Goal: Transaction & Acquisition: Purchase product/service

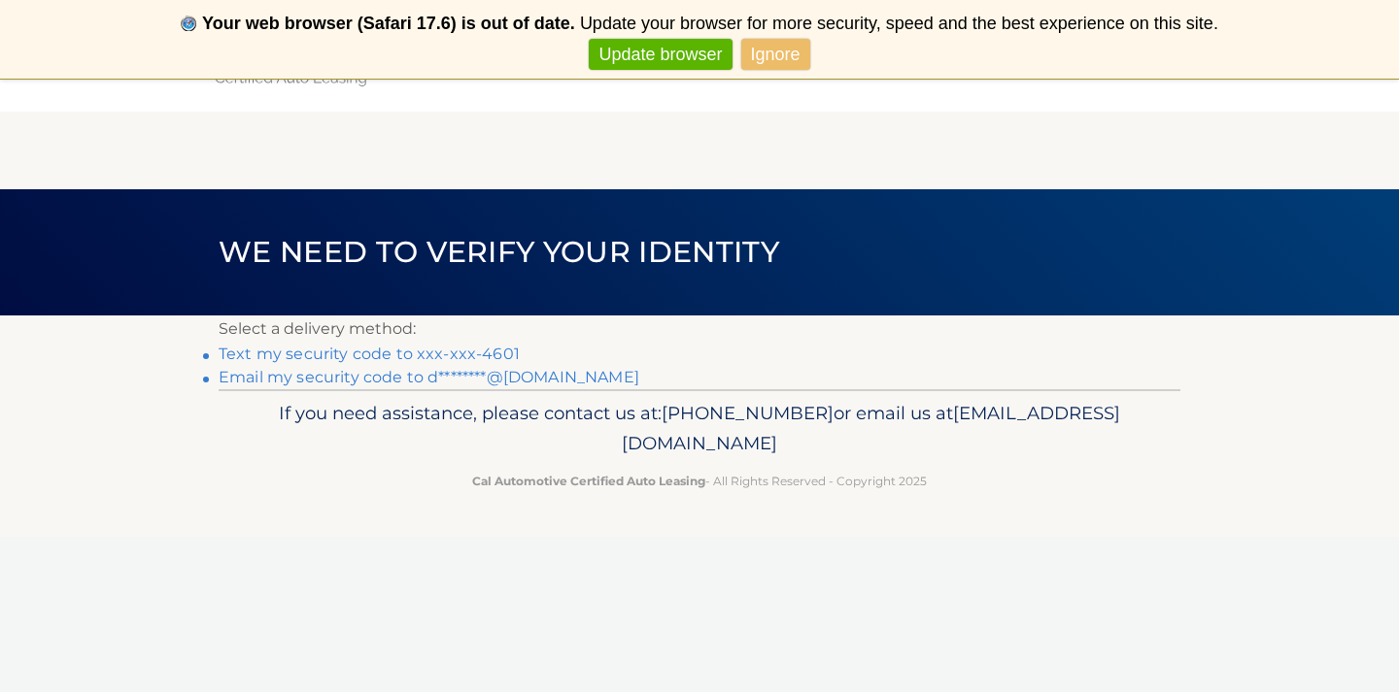
click at [392, 355] on link "Text my security code to xxx-xxx-4601" at bounding box center [369, 354] width 301 height 18
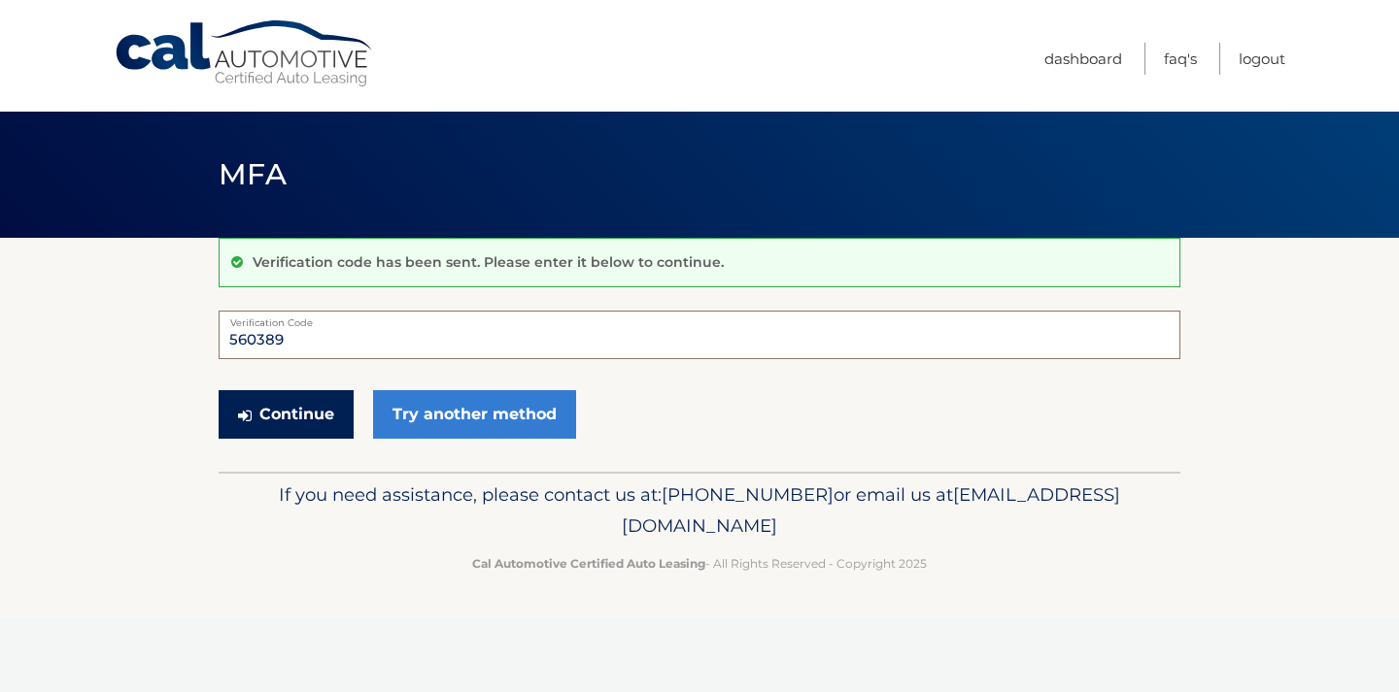
type input "560389"
click at [291, 412] on button "Continue" at bounding box center [286, 414] width 135 height 49
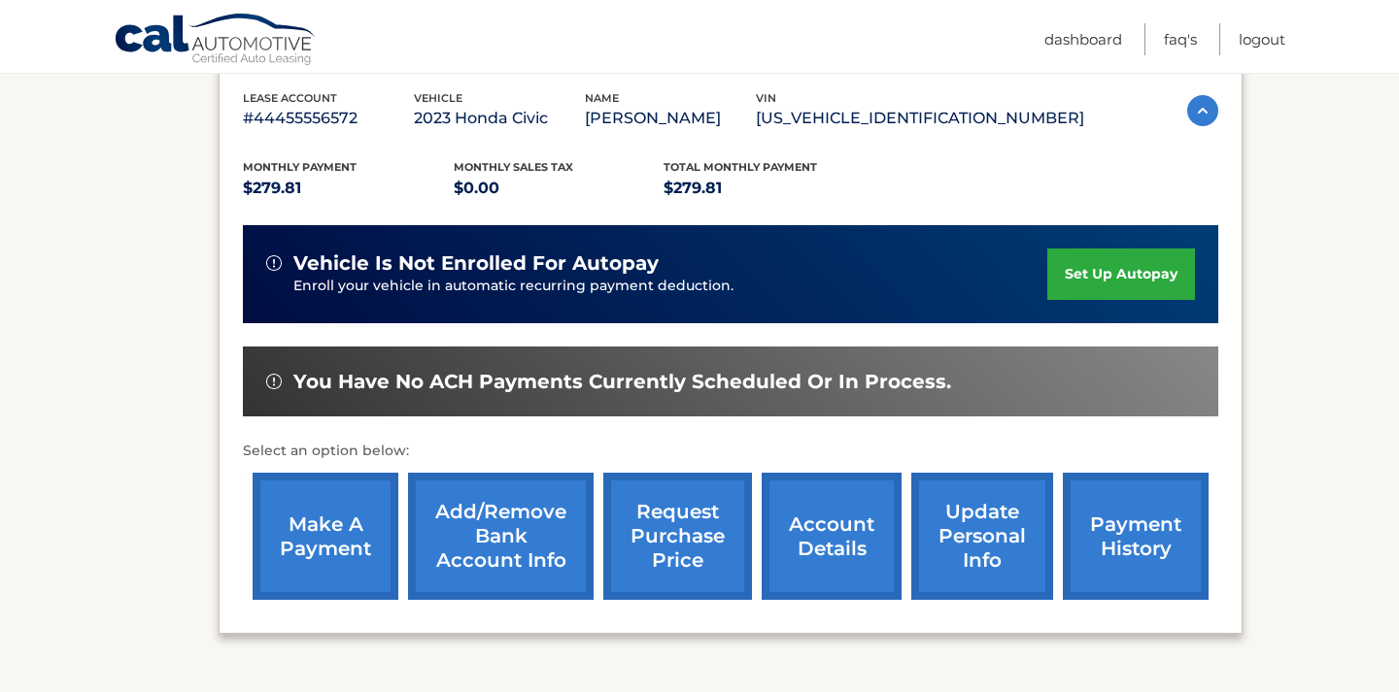
scroll to position [338, 0]
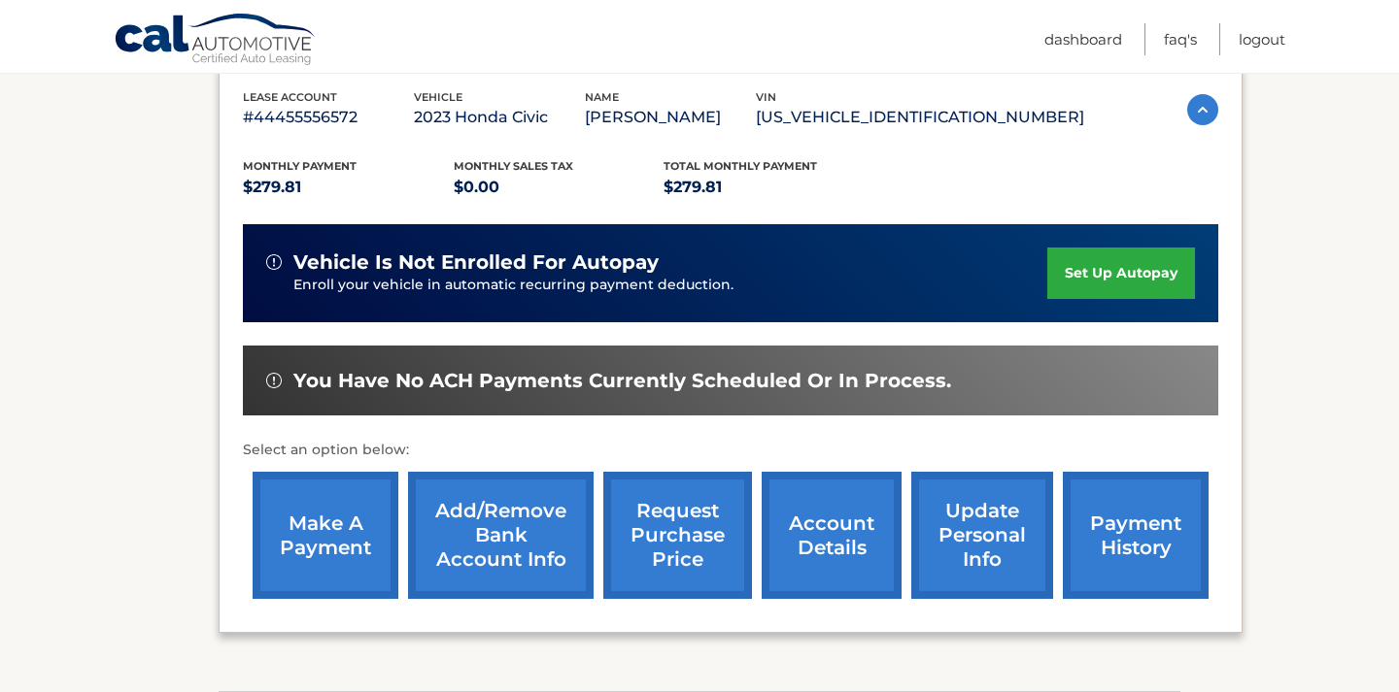
click at [354, 516] on link "make a payment" at bounding box center [326, 535] width 146 height 127
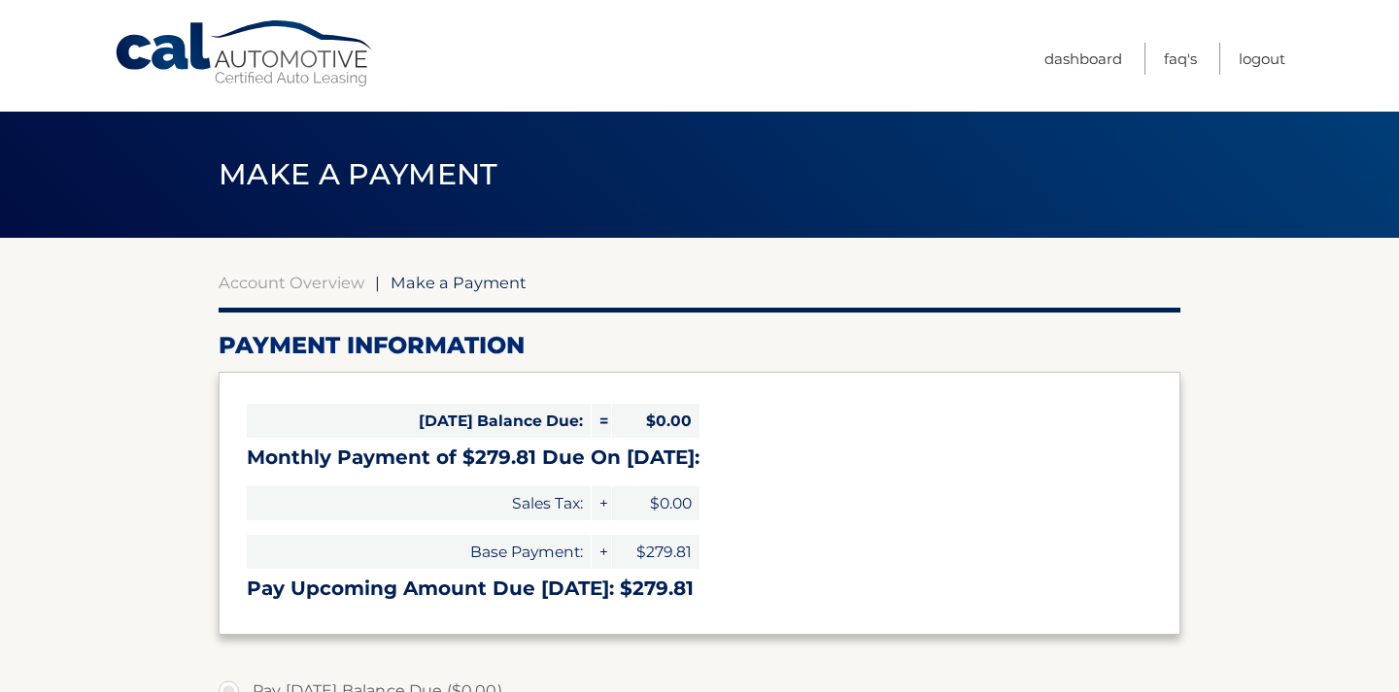
select select "ZWZkMWExODYtYjM0MS00MWRkLThjZjQtZjAwNTJiNjM1ZjE3"
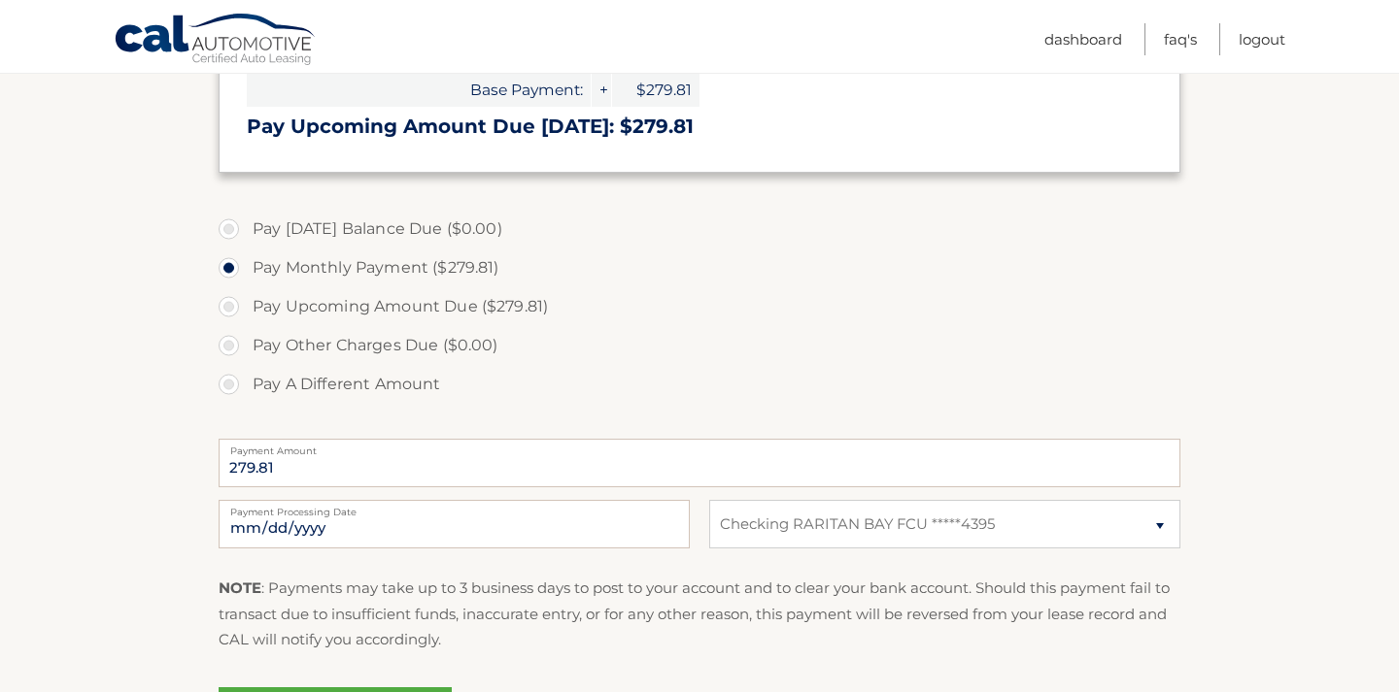
scroll to position [469, 0]
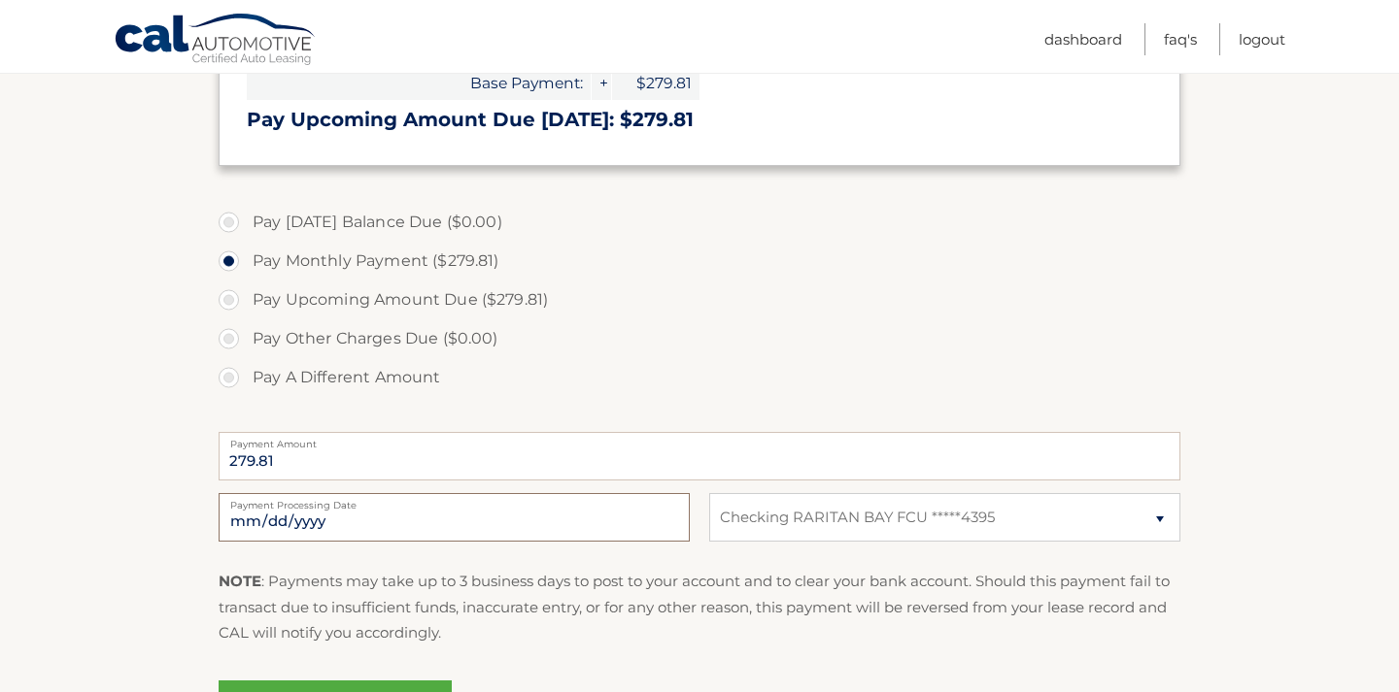
click at [523, 512] on input "2025-10-11" at bounding box center [454, 517] width 471 height 49
type input "2025-11-10"
click at [576, 657] on div "NOTE : Payments may take up to 3 business days to post to your account and to c…" at bounding box center [700, 614] width 962 height 91
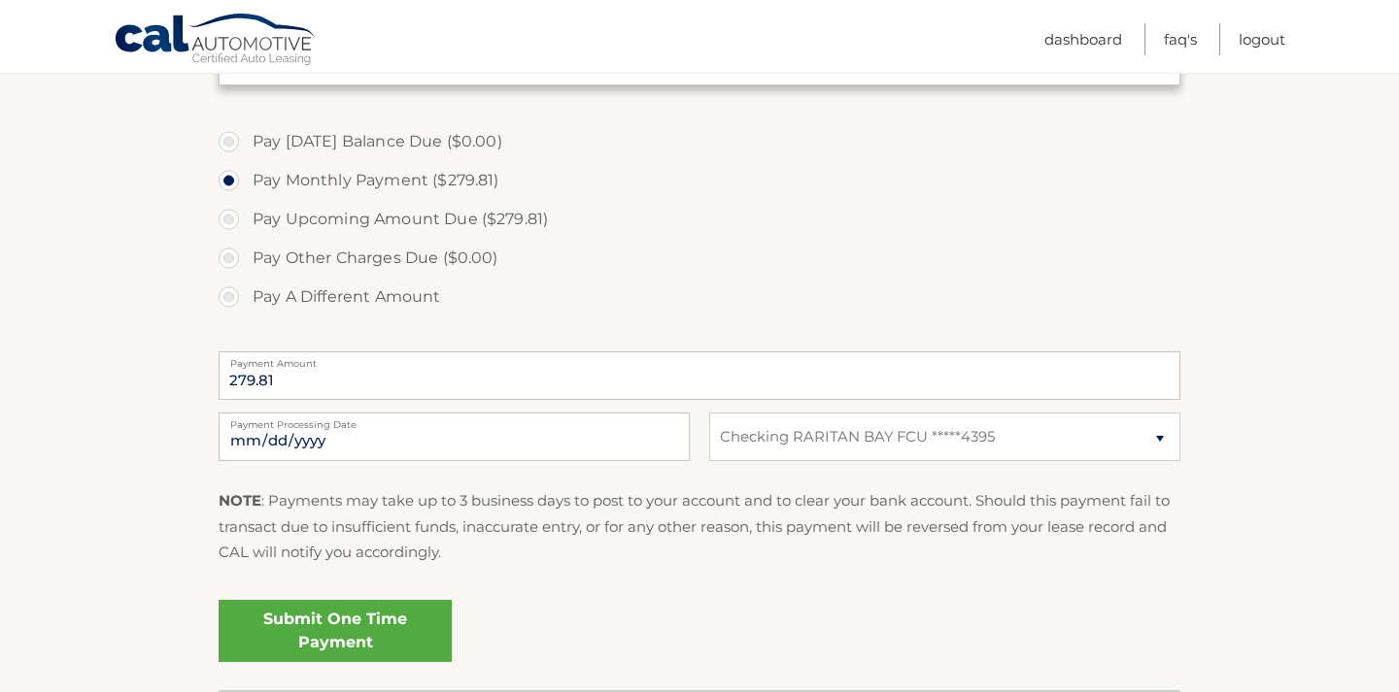
scroll to position [558, 0]
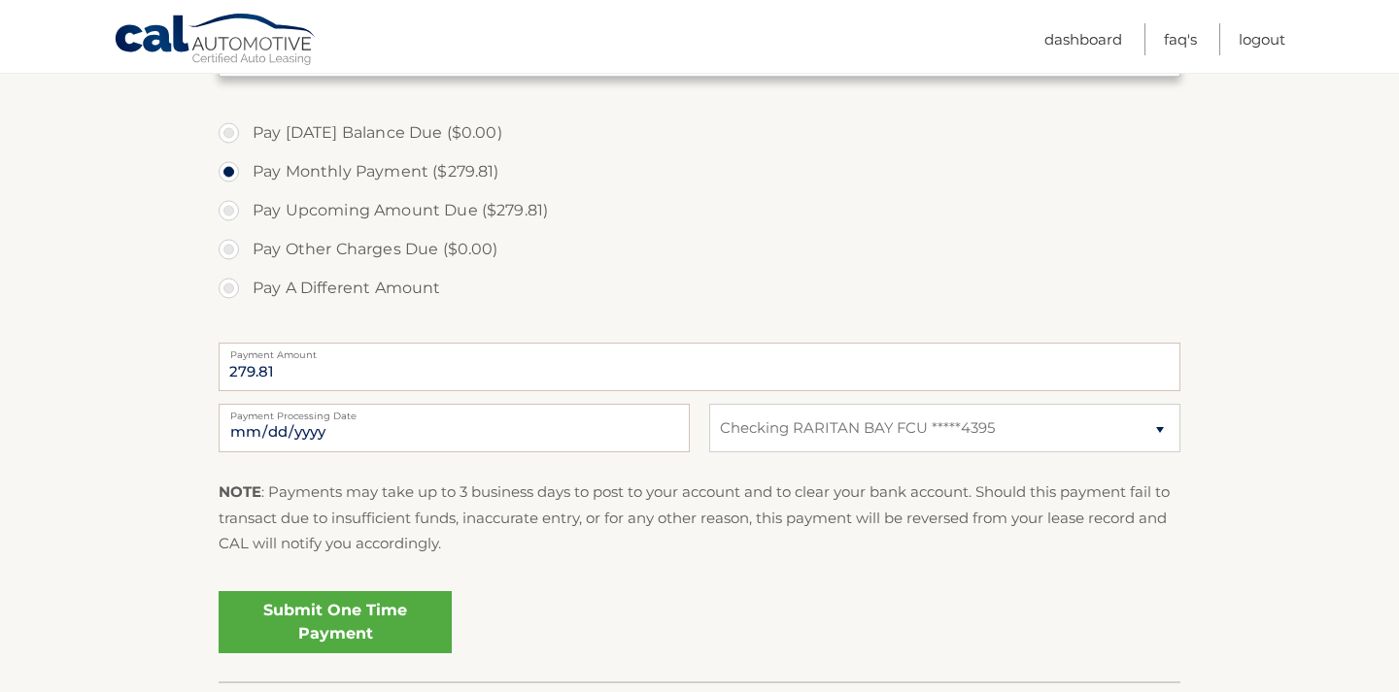
click at [370, 605] on link "Submit One Time Payment" at bounding box center [335, 622] width 233 height 62
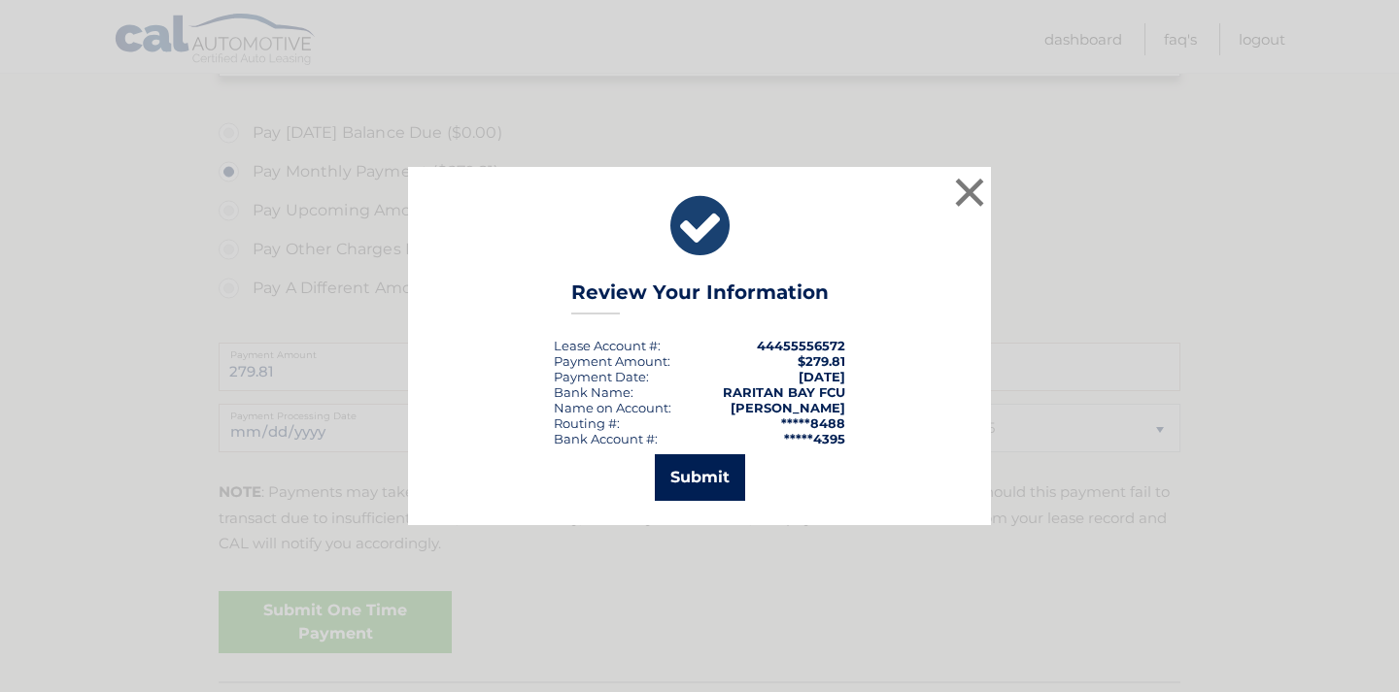
click at [701, 467] on button "Submit" at bounding box center [700, 478] width 90 height 47
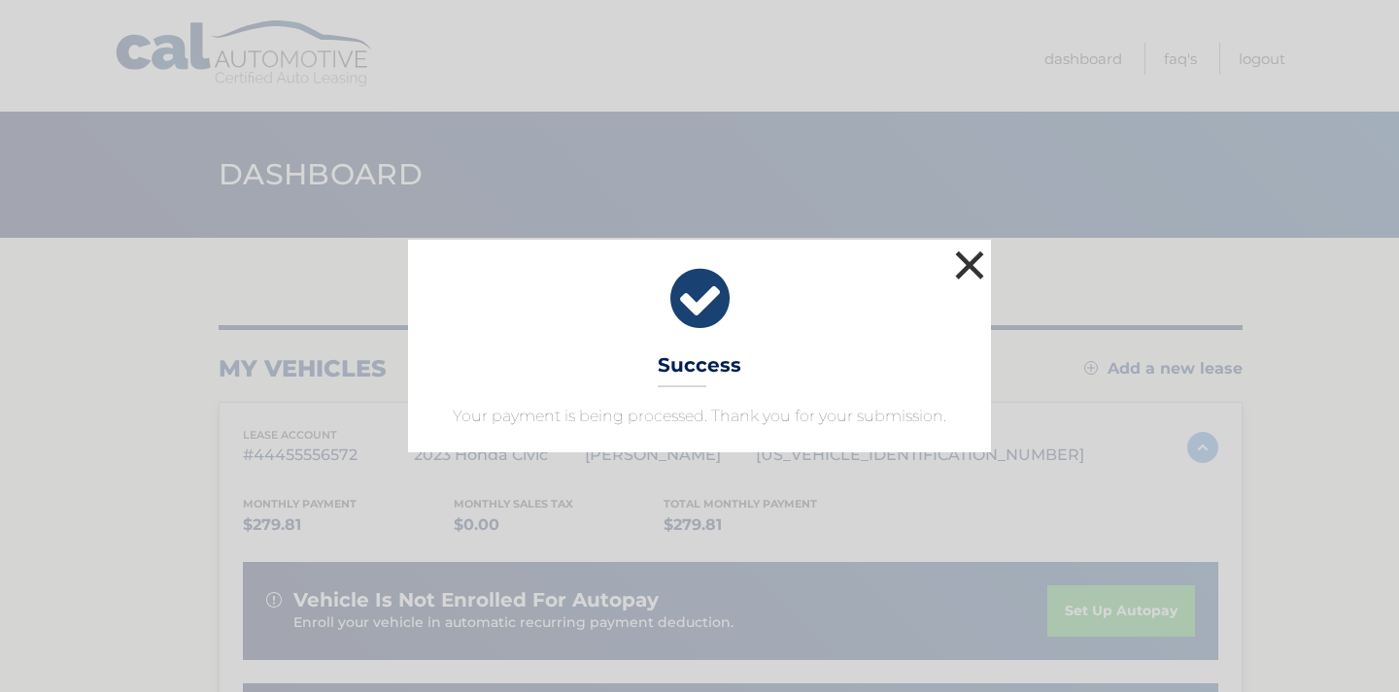
click at [970, 261] on button "×" at bounding box center [969, 265] width 39 height 39
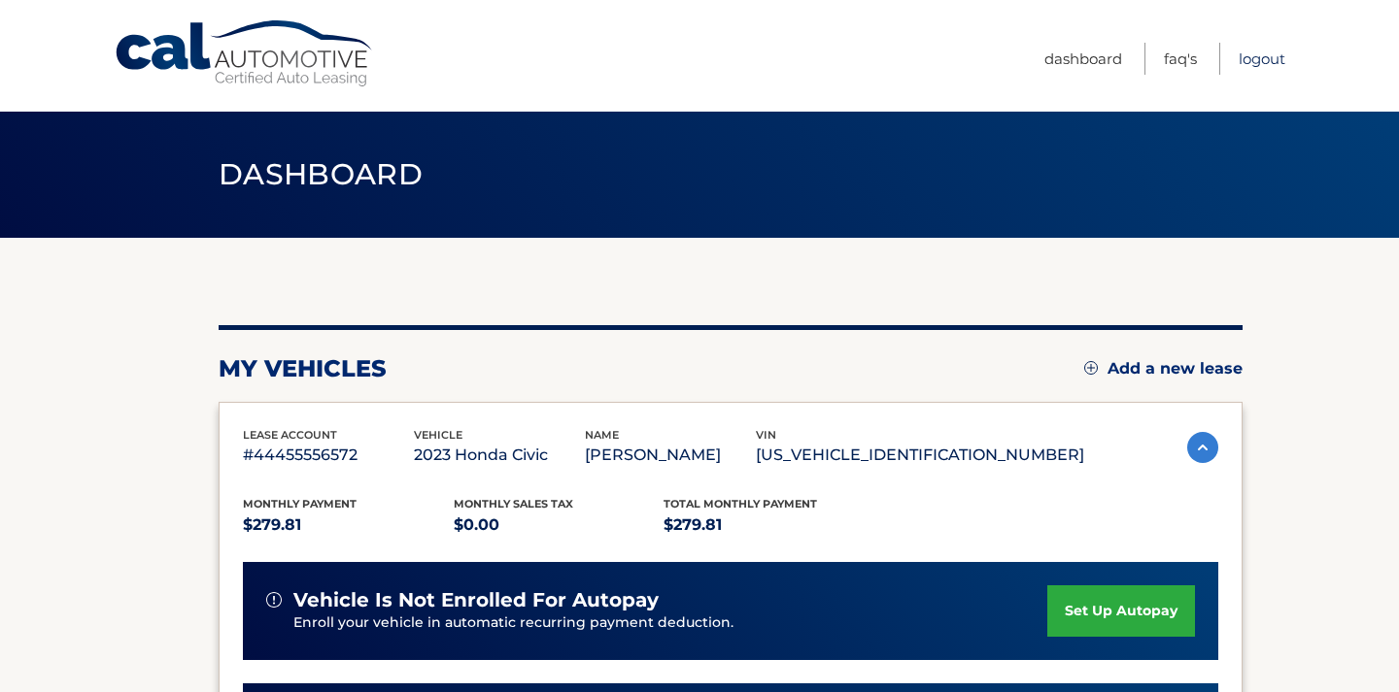
click at [1257, 55] on link "Logout" at bounding box center [1261, 59] width 47 height 32
